Goal: Task Accomplishment & Management: Manage account settings

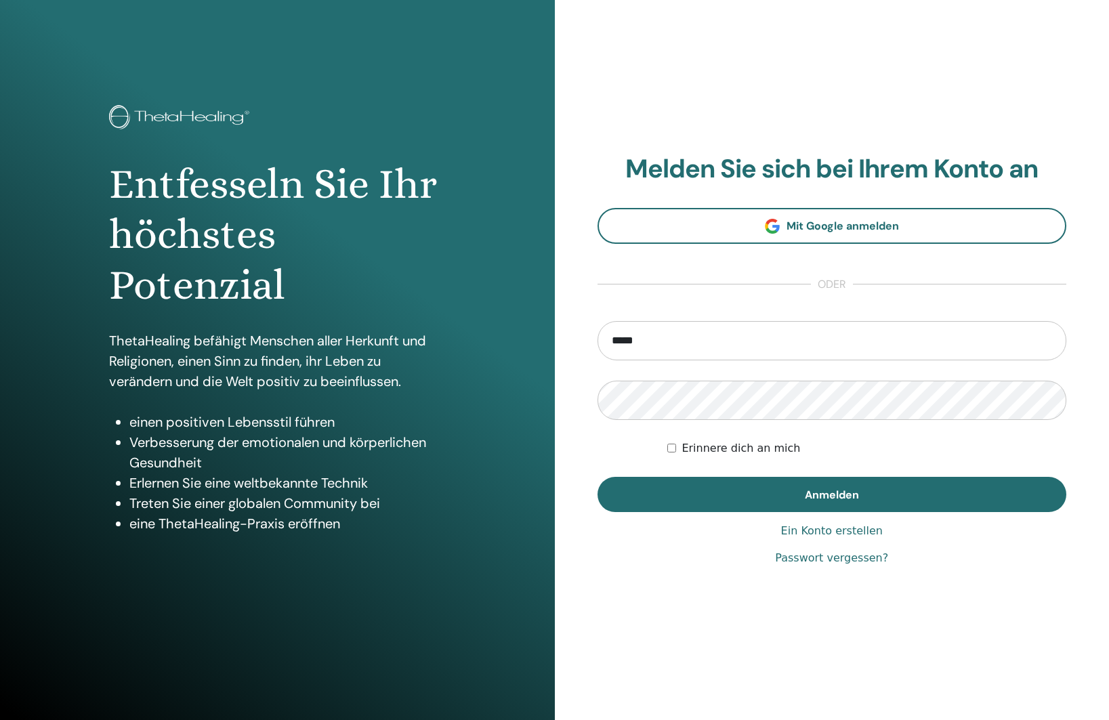
type input "**********"
click at [598, 477] on button "Anmelden" at bounding box center [833, 494] width 470 height 35
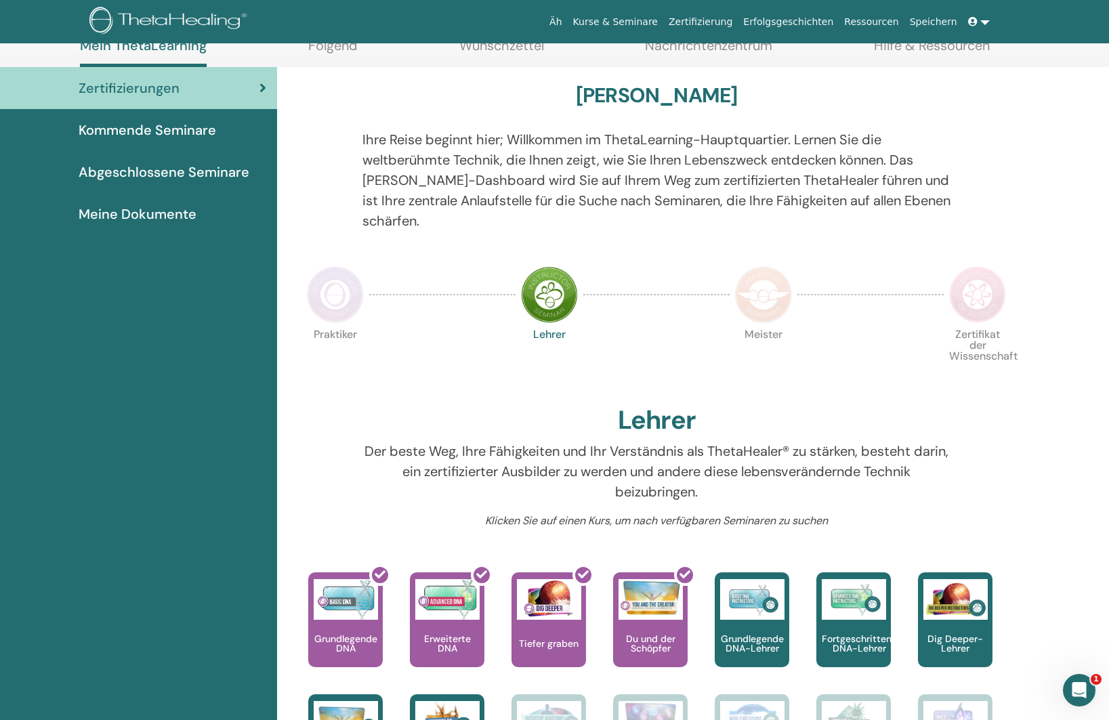
scroll to position [88, 0]
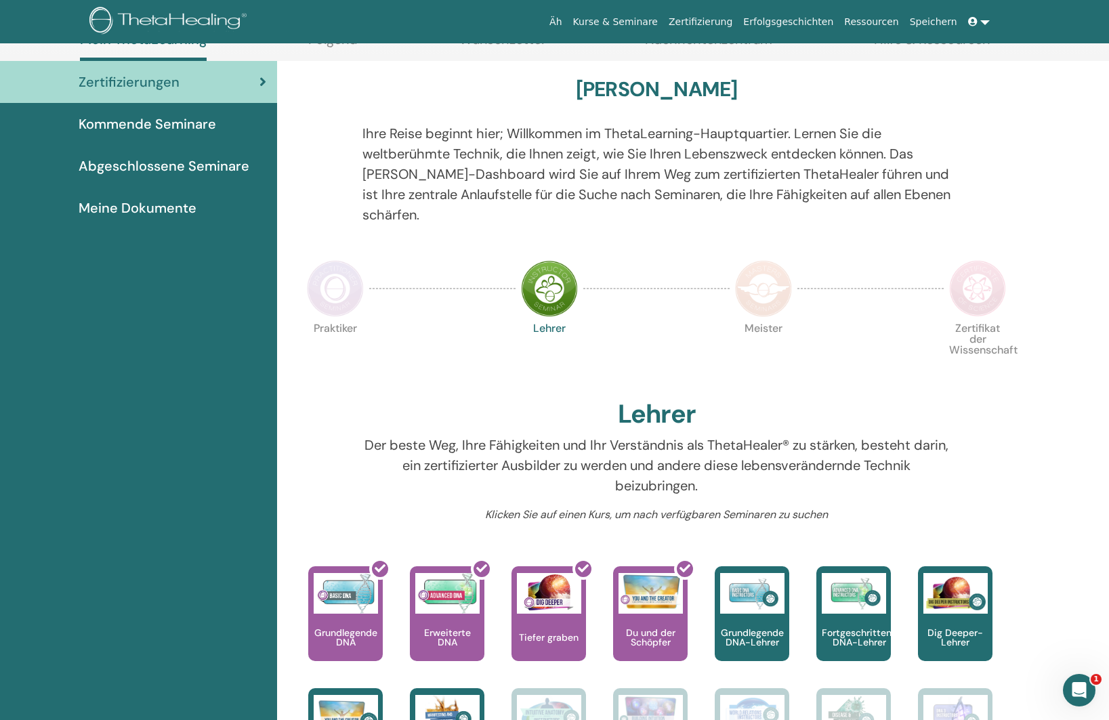
click at [164, 165] on font "Abgeschlossene Seminare" at bounding box center [164, 166] width 171 height 18
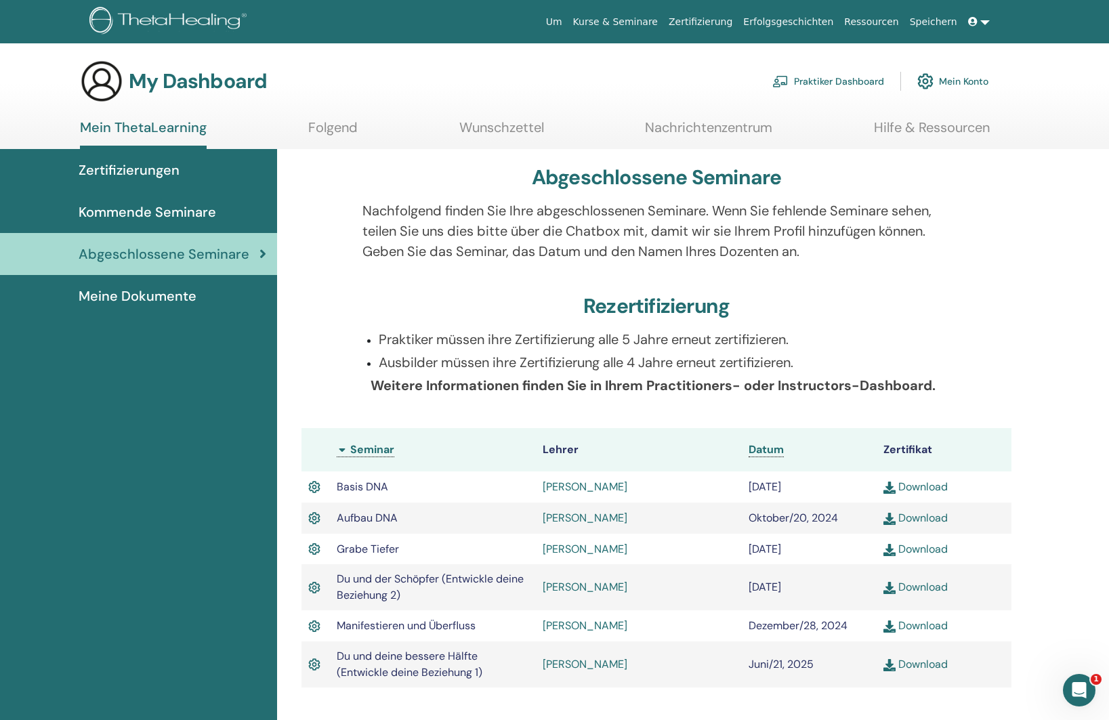
click at [918, 584] on link "Download" at bounding box center [916, 587] width 64 height 14
click at [140, 211] on span "Kommende Seminare" at bounding box center [148, 212] width 138 height 20
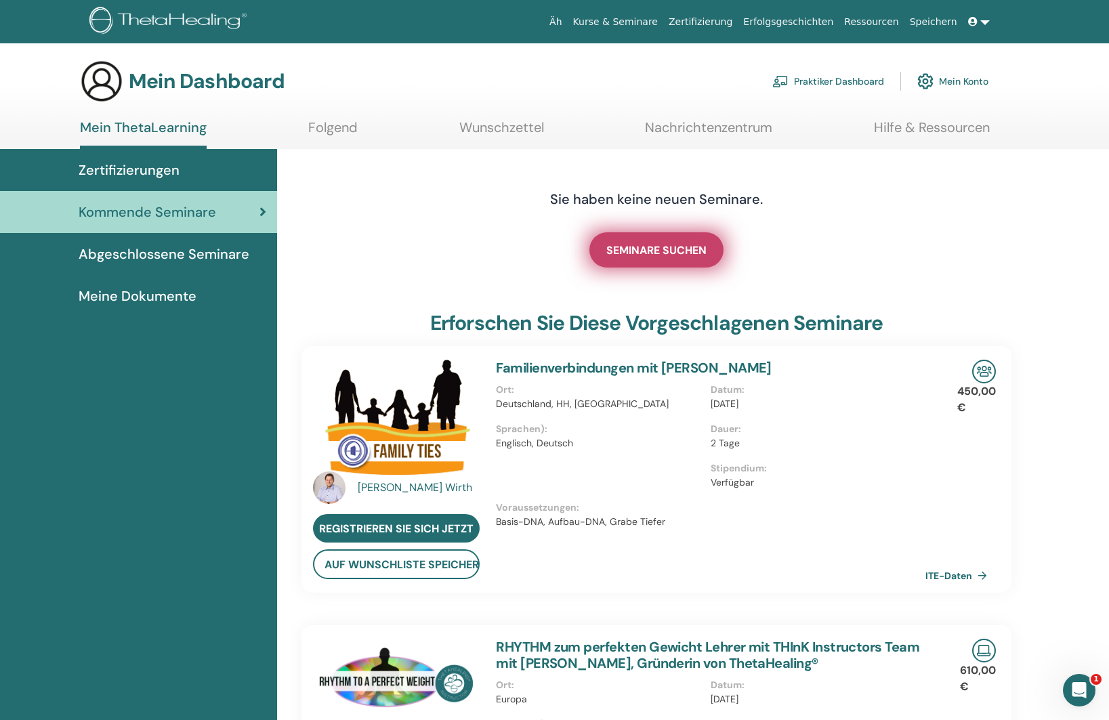
click at [637, 249] on font "SEMINARE SUCHEN" at bounding box center [657, 250] width 100 height 14
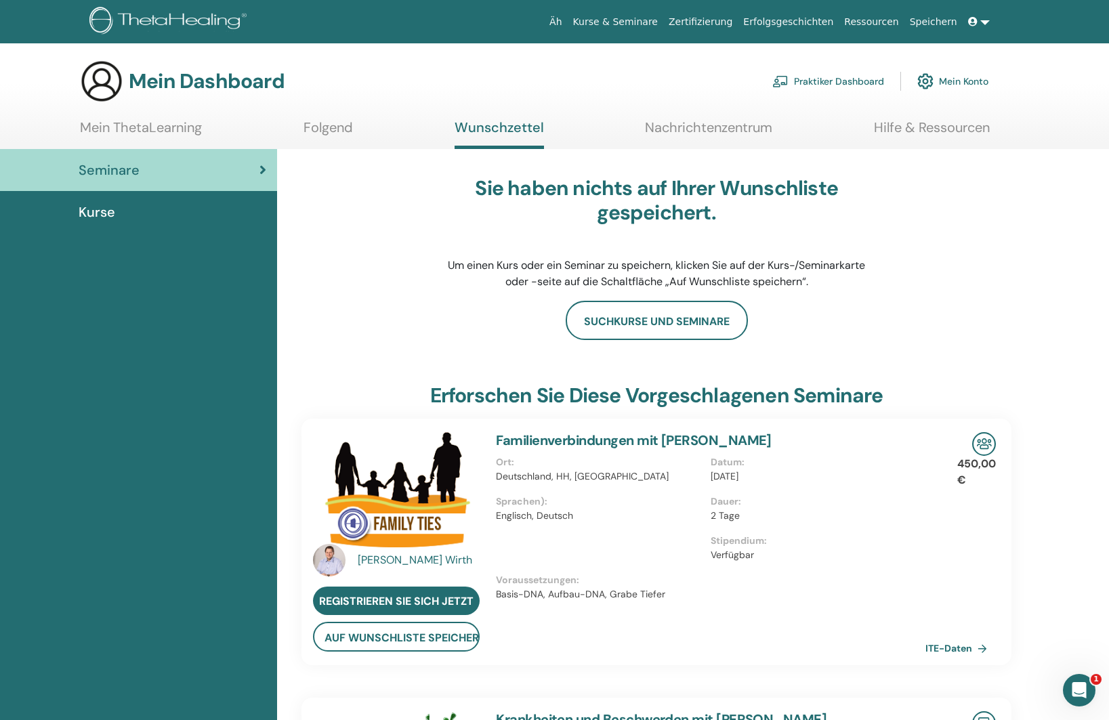
click at [943, 81] on font "Mein Konto" at bounding box center [963, 82] width 49 height 12
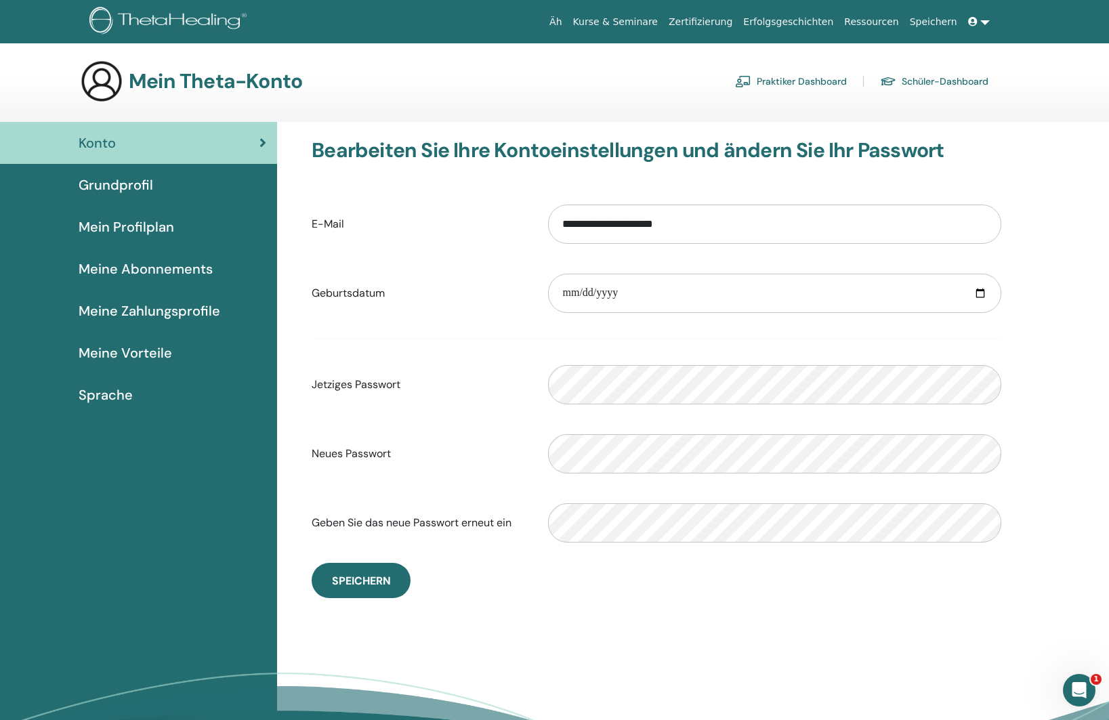
click at [143, 223] on font "Mein Profilplan" at bounding box center [127, 227] width 96 height 18
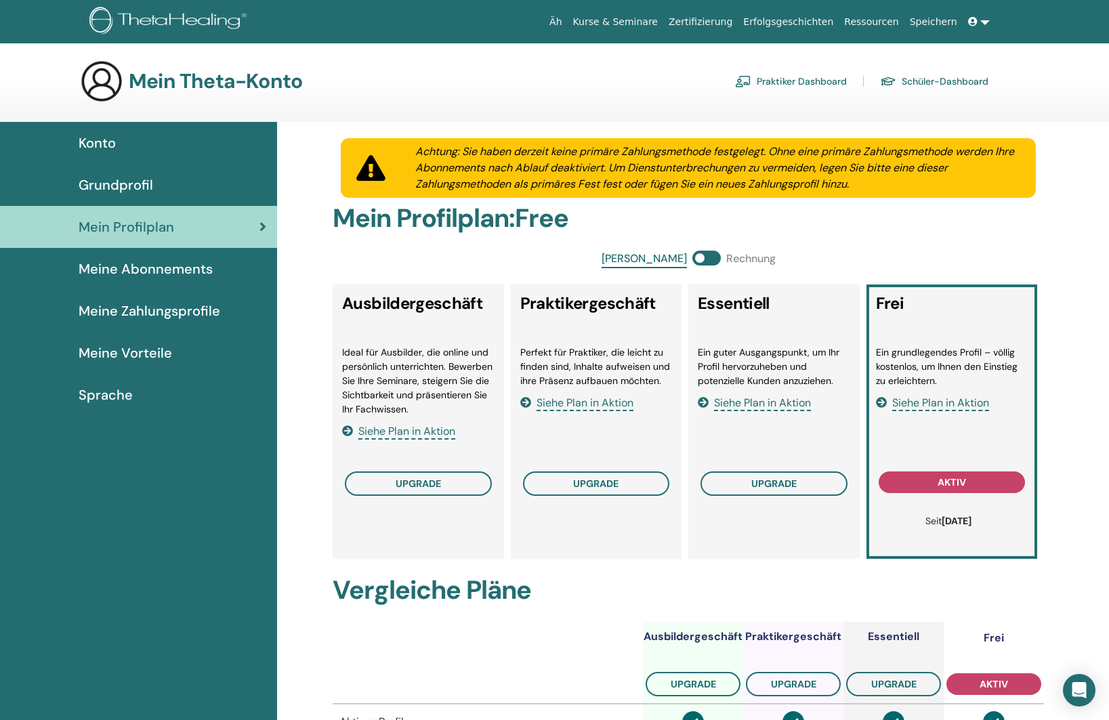
click at [115, 183] on font "Grundprofil" at bounding box center [116, 185] width 75 height 18
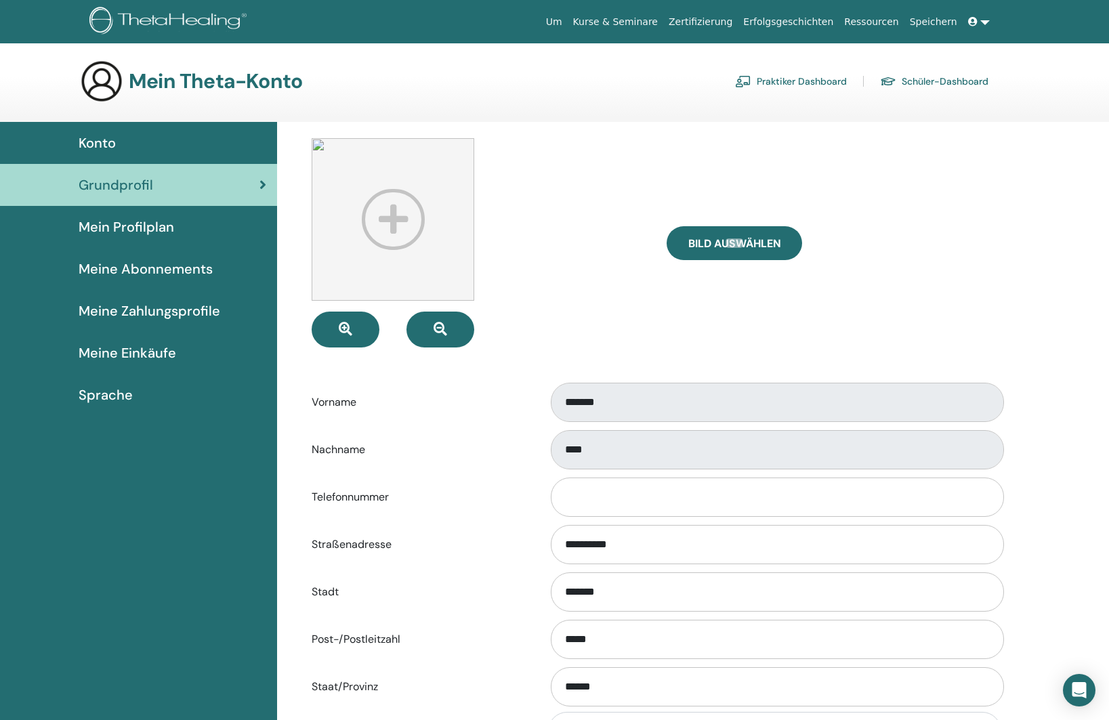
click at [105, 149] on span "Konto" at bounding box center [97, 143] width 37 height 20
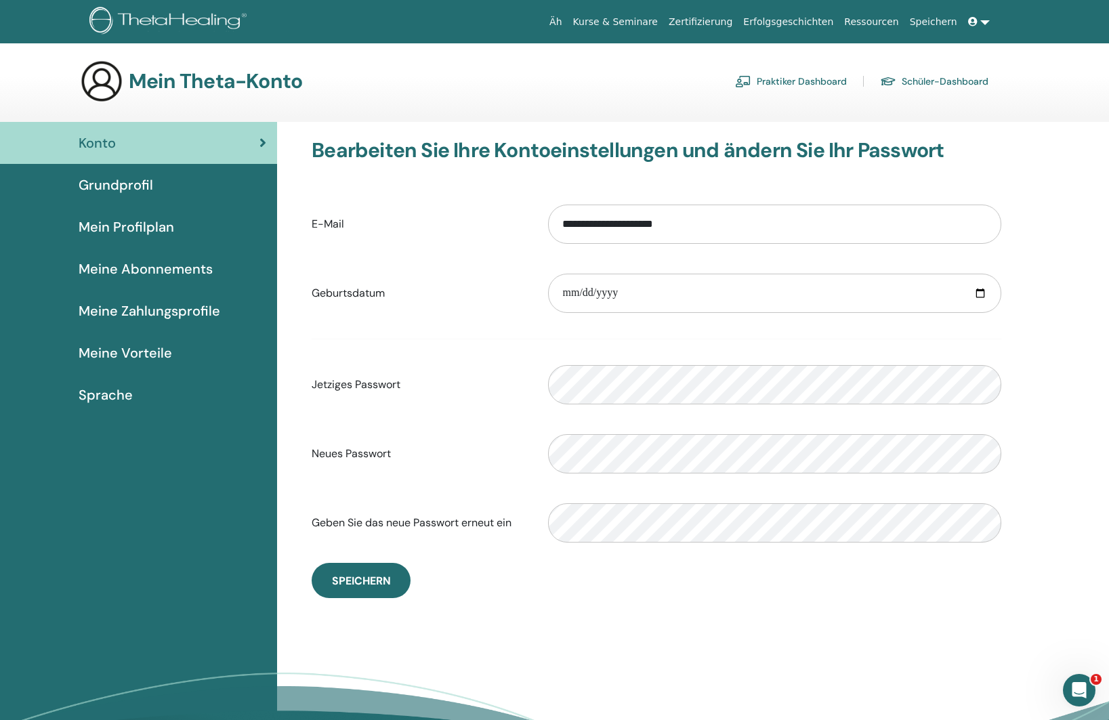
click at [129, 310] on font "Meine Zahlungsprofile" at bounding box center [150, 311] width 142 height 18
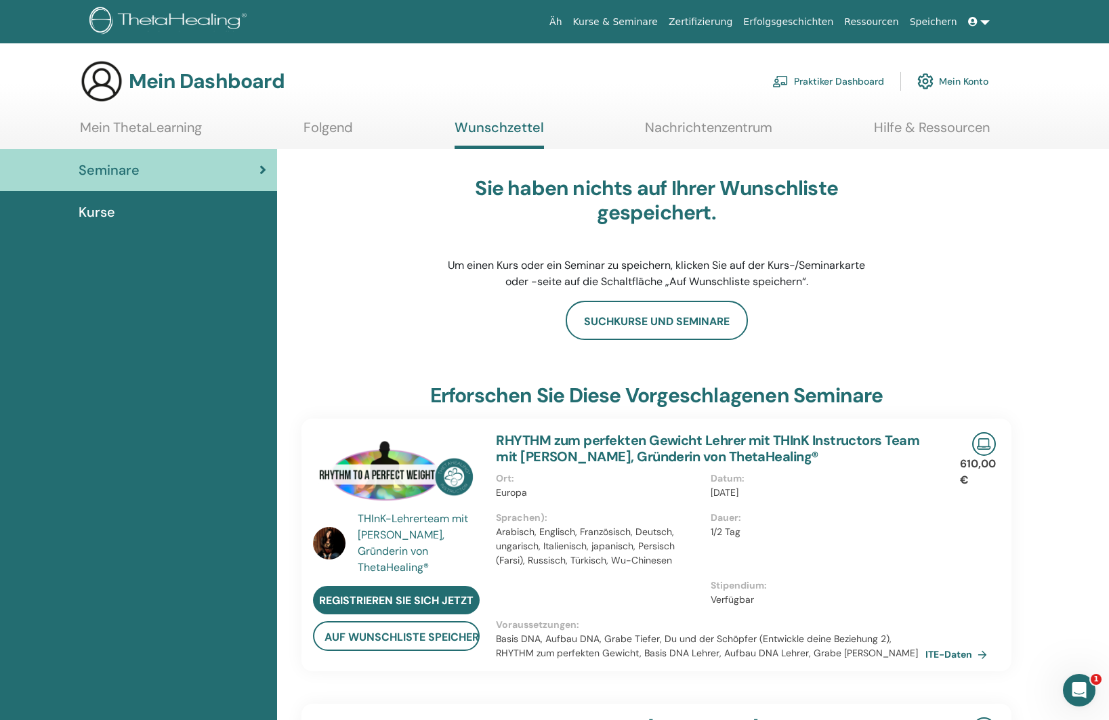
click at [99, 212] on font "Kurse" at bounding box center [97, 212] width 37 height 18
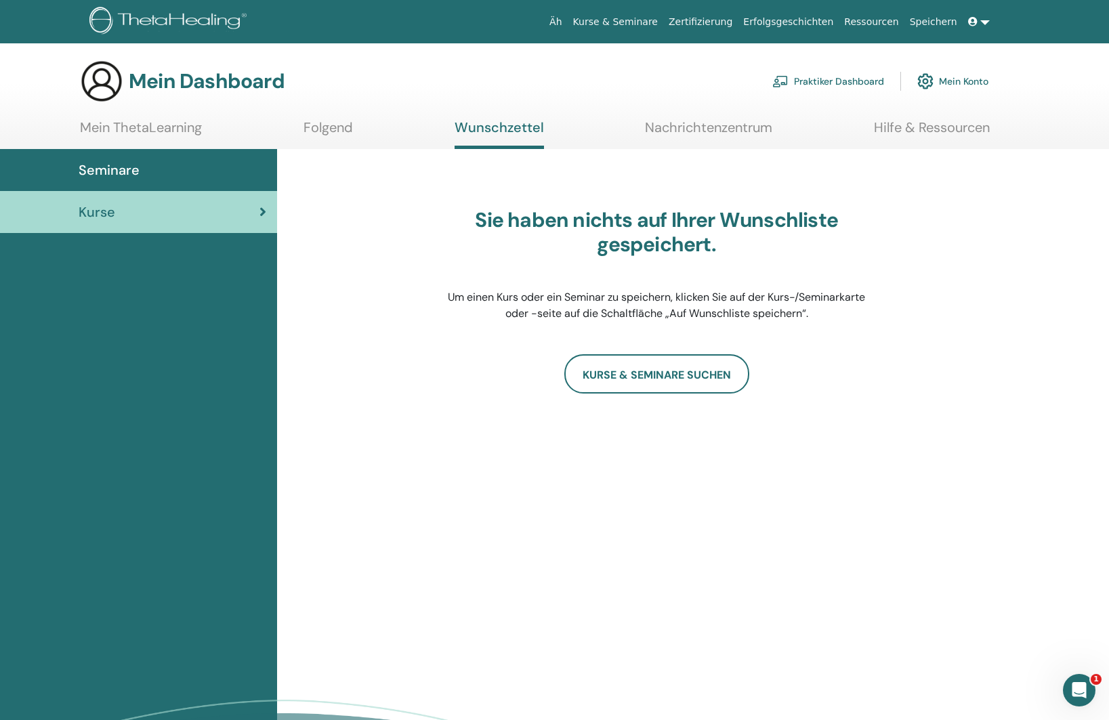
click at [699, 124] on font "Nachrichtenzentrum" at bounding box center [708, 128] width 127 height 18
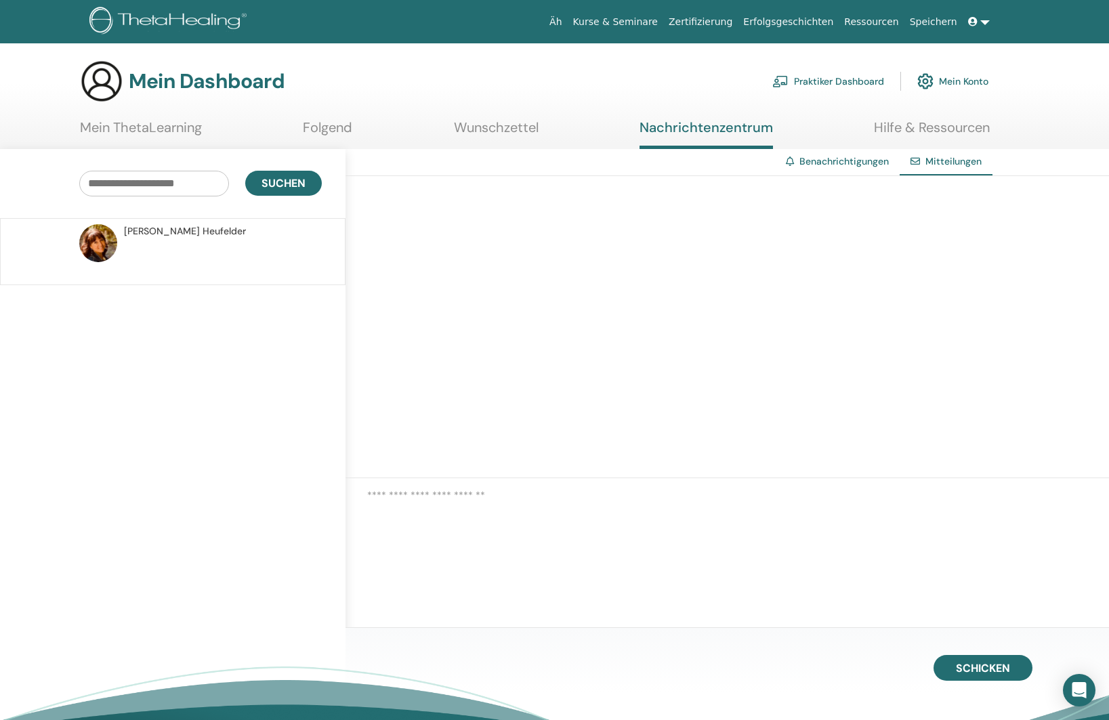
click at [203, 229] on font "Heufelder" at bounding box center [224, 231] width 43 height 12
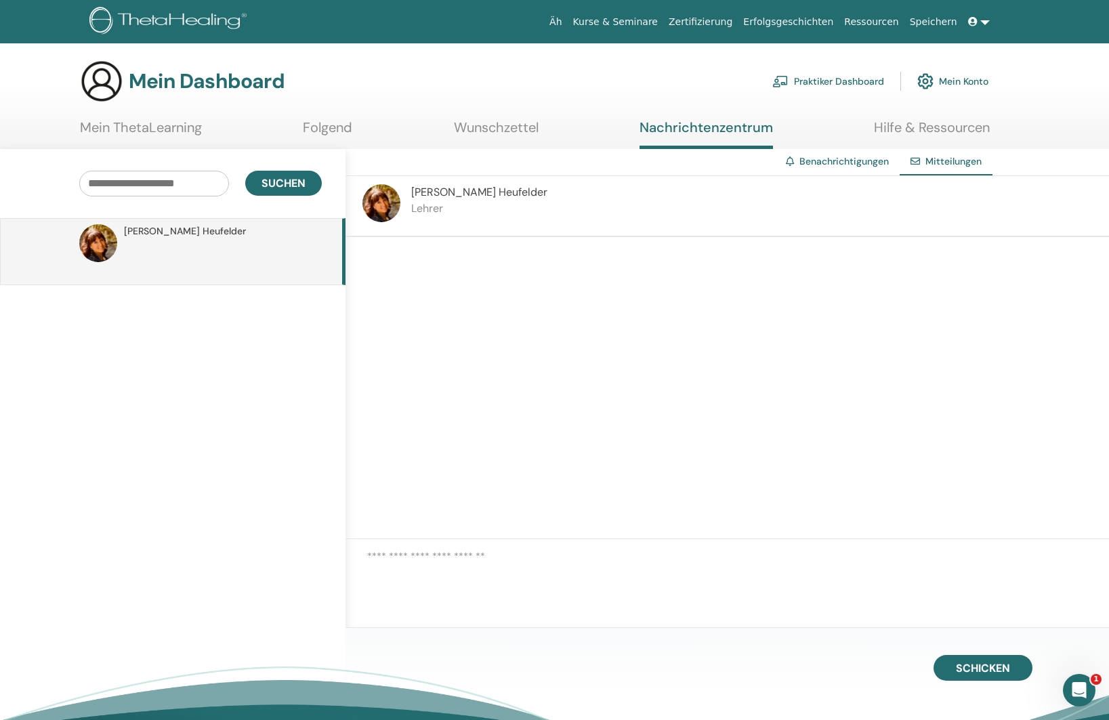
click at [974, 19] on icon at bounding box center [973, 21] width 9 height 9
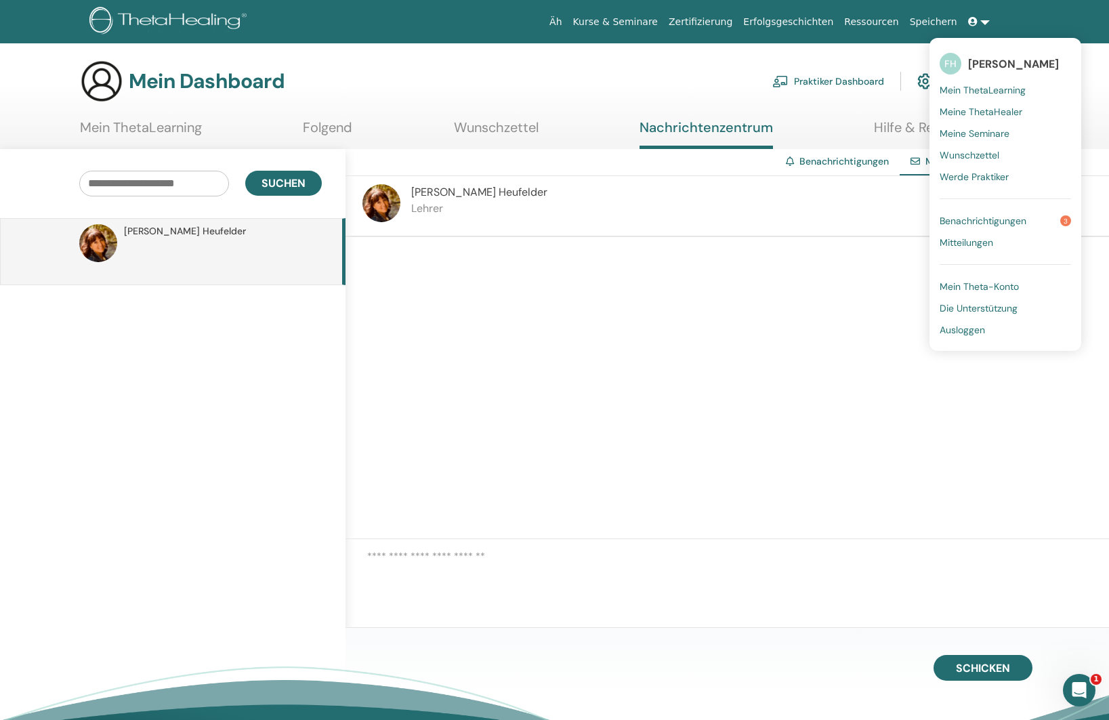
click at [1013, 222] on font "Benachrichtigungen" at bounding box center [983, 221] width 87 height 12
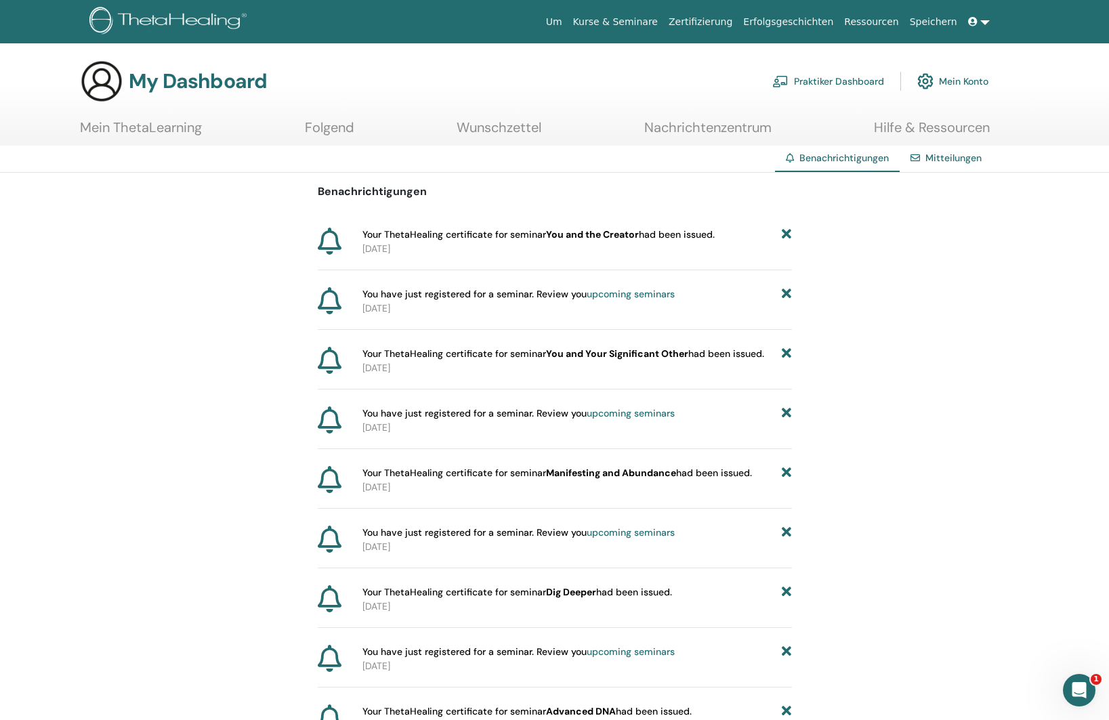
click at [972, 20] on icon at bounding box center [973, 21] width 9 height 9
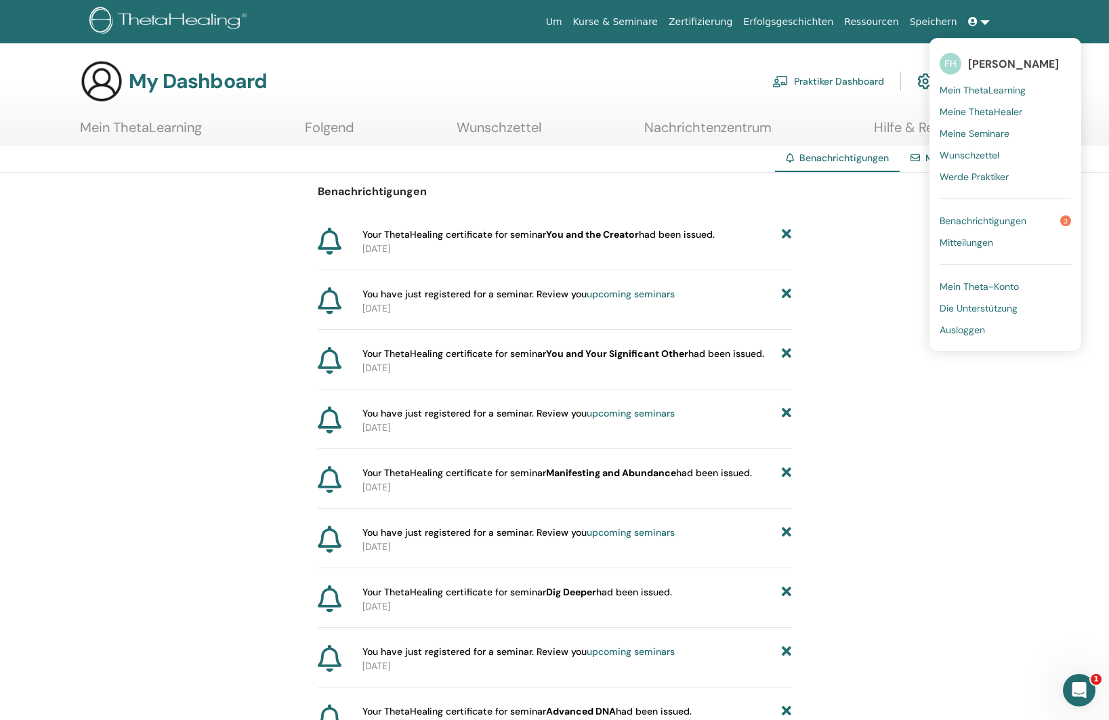
click at [973, 327] on span "Ausloggen" at bounding box center [962, 330] width 45 height 12
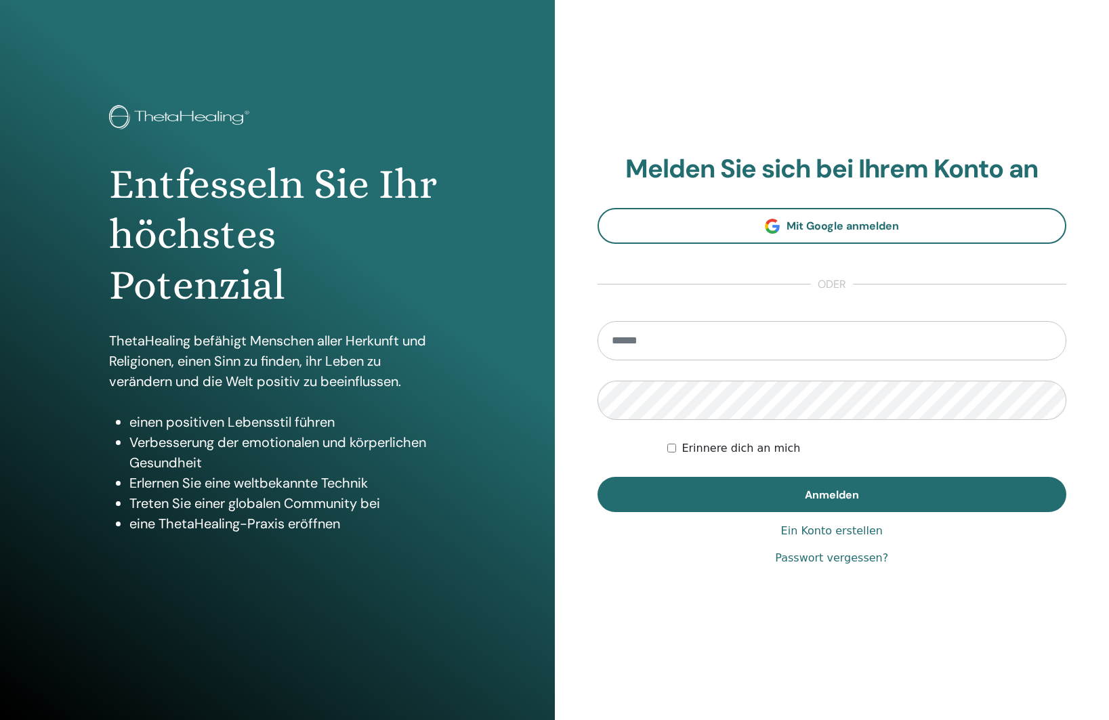
click at [625, 340] on input "email" at bounding box center [833, 340] width 470 height 39
type input "**********"
click at [598, 477] on button "Anmelden" at bounding box center [833, 494] width 470 height 35
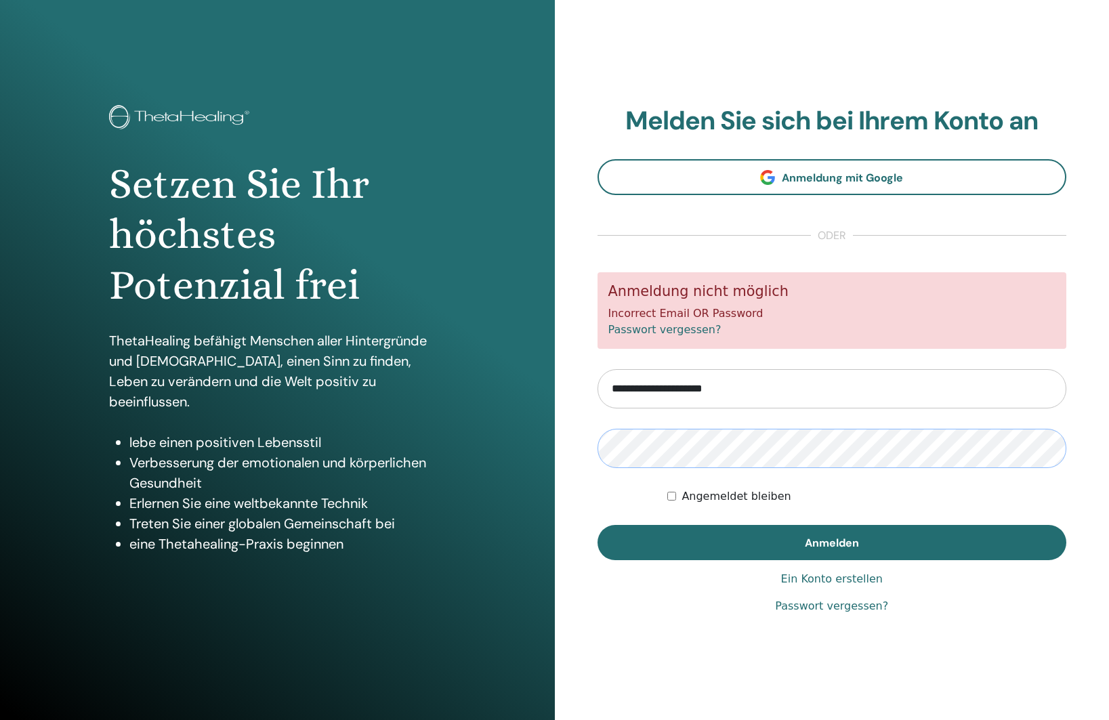
click at [598, 525] on button "Anmelden" at bounding box center [833, 542] width 470 height 35
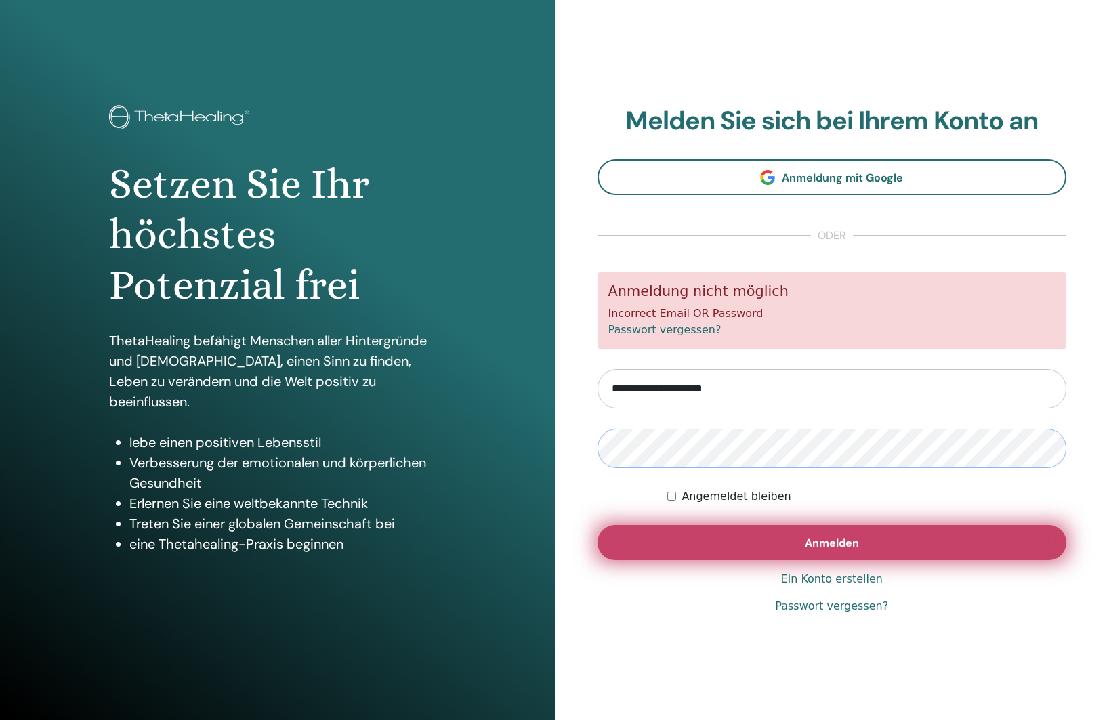
click at [598, 525] on button "Anmelden" at bounding box center [833, 542] width 470 height 35
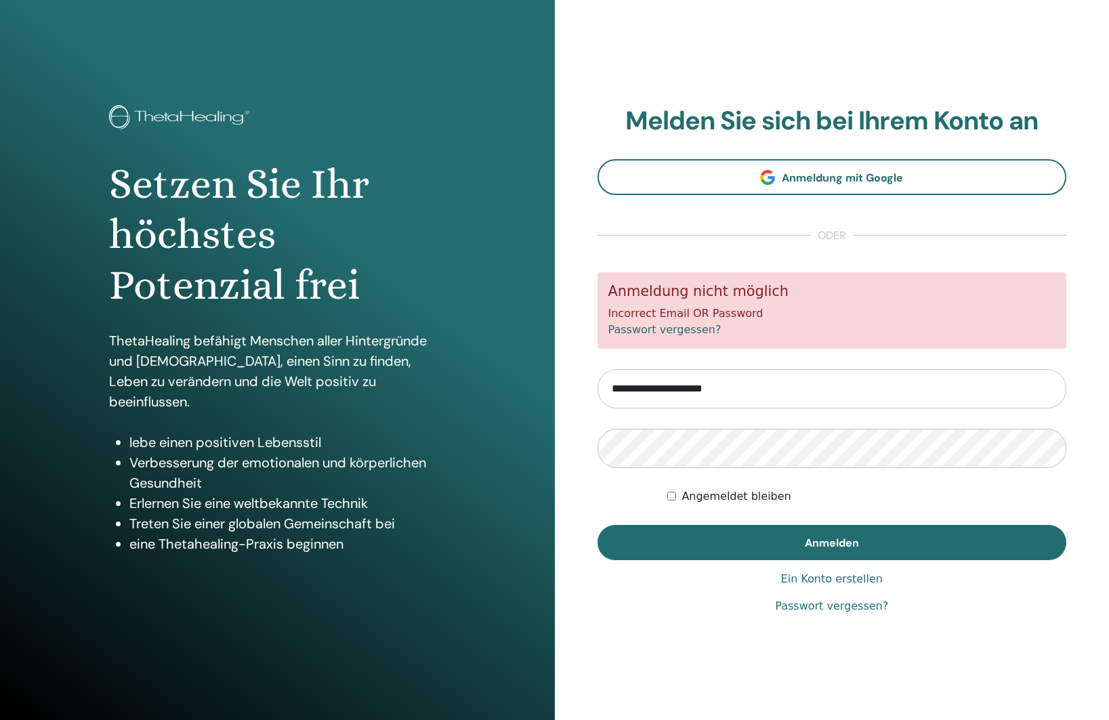
click at [729, 637] on div "**********" at bounding box center [832, 360] width 555 height 720
